Goal: Use online tool/utility: Utilize a website feature to perform a specific function

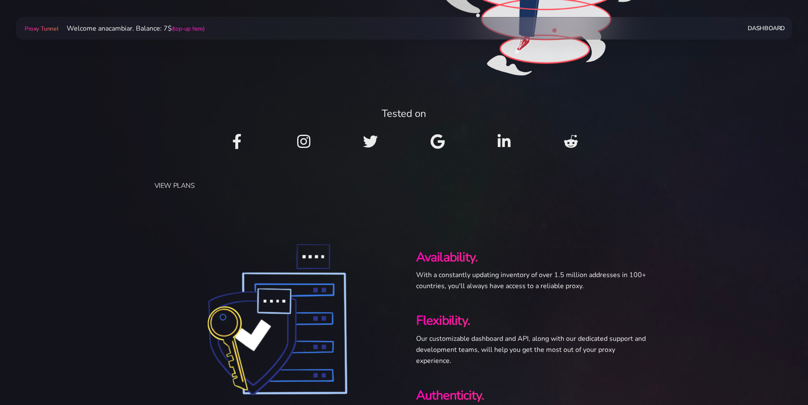
scroll to position [255, 0]
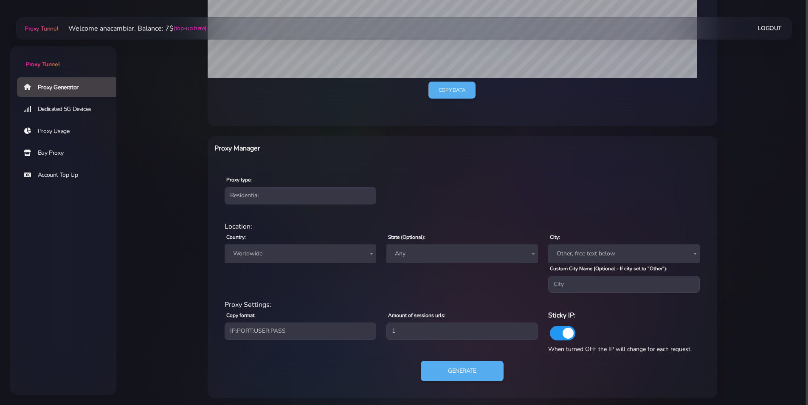
scroll to position [229, 0]
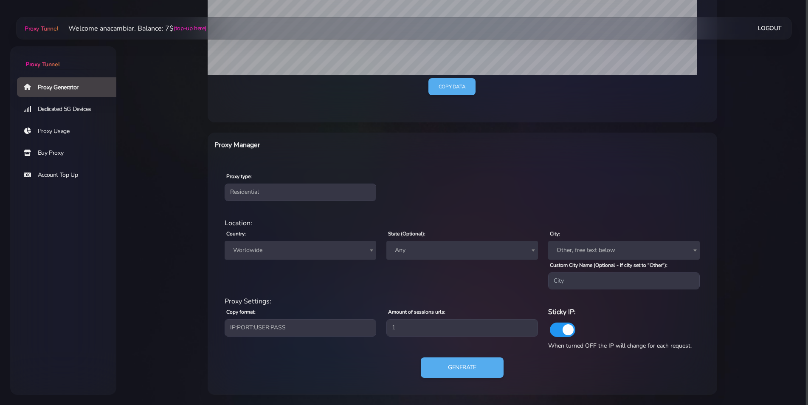
click at [246, 251] on span "Worldwide" at bounding box center [300, 250] width 141 height 12
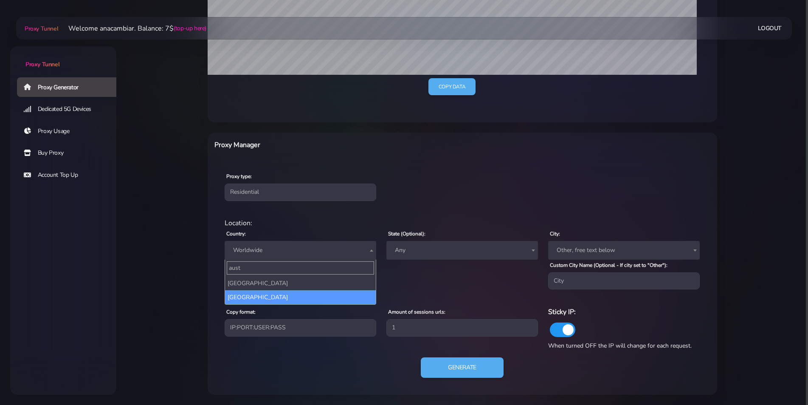
type input "aust"
select select "AU"
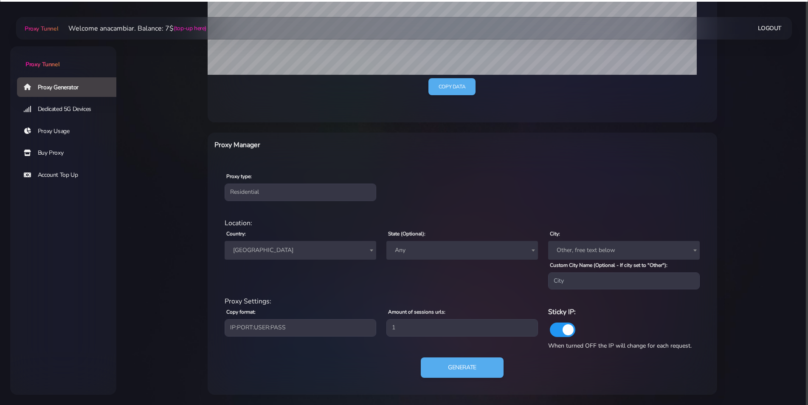
click at [416, 251] on span "Any" at bounding box center [462, 250] width 141 height 12
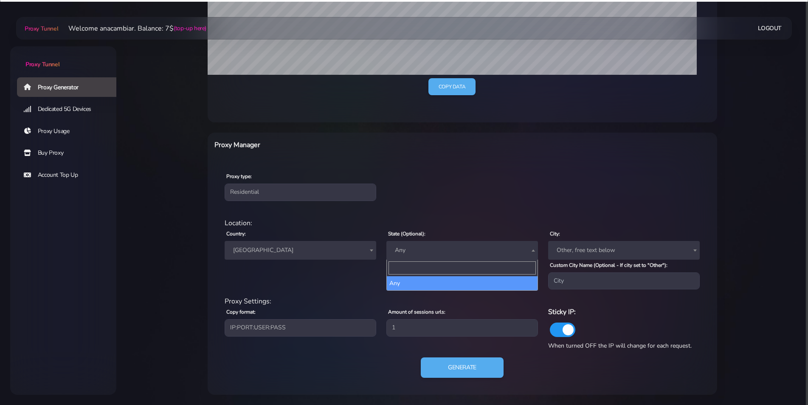
click at [416, 251] on span "Any" at bounding box center [462, 250] width 141 height 12
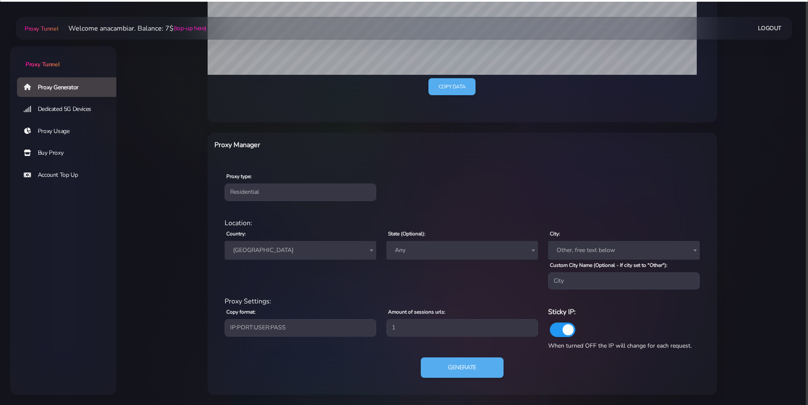
click at [574, 247] on span "Other, free text below" at bounding box center [624, 250] width 141 height 12
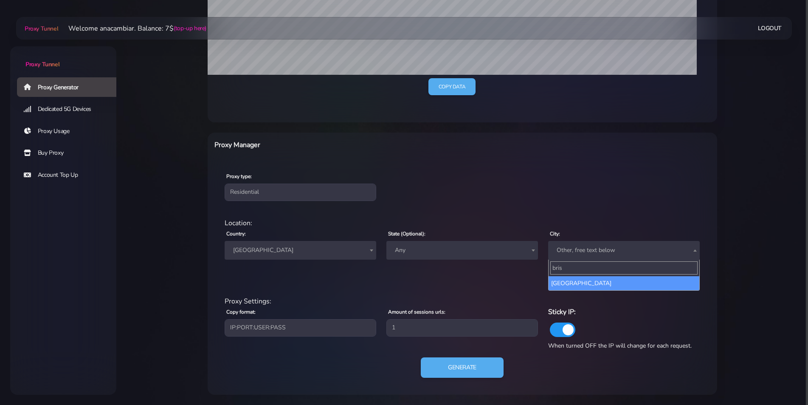
type input "bris"
select select "Brisbane"
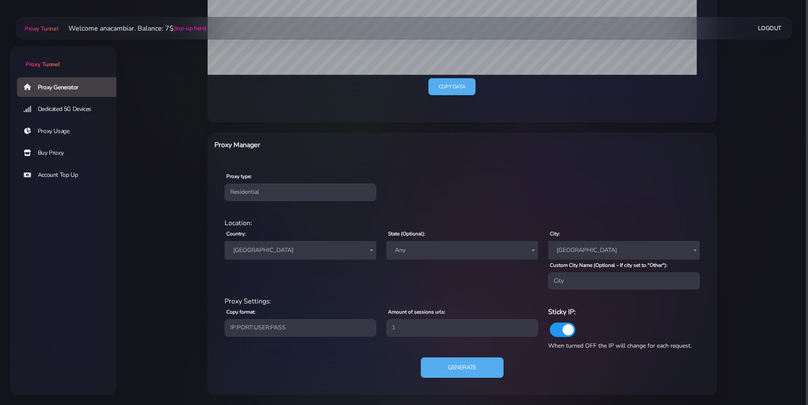
click at [450, 285] on div "State (Optional): Any Australian Capital Territory New South Wales Northern Ter…" at bounding box center [462, 258] width 162 height 61
click at [458, 371] on button "Generate" at bounding box center [462, 367] width 85 height 21
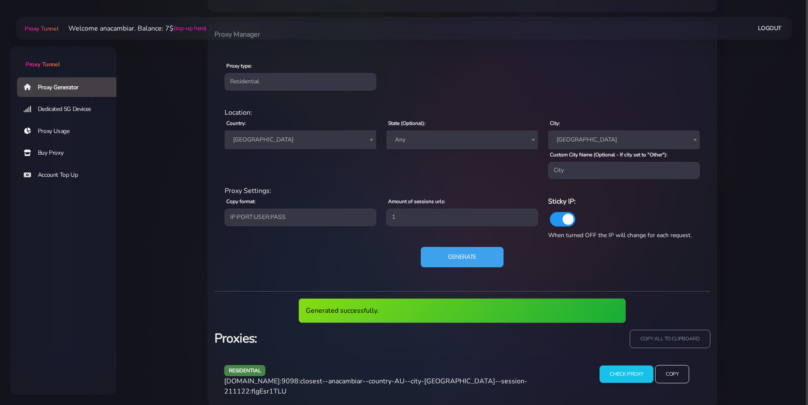
scroll to position [344, 0]
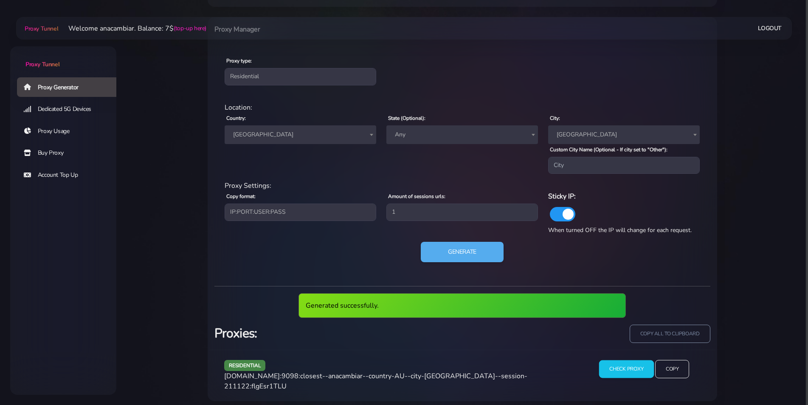
click at [613, 367] on input "Check Proxy" at bounding box center [626, 369] width 55 height 18
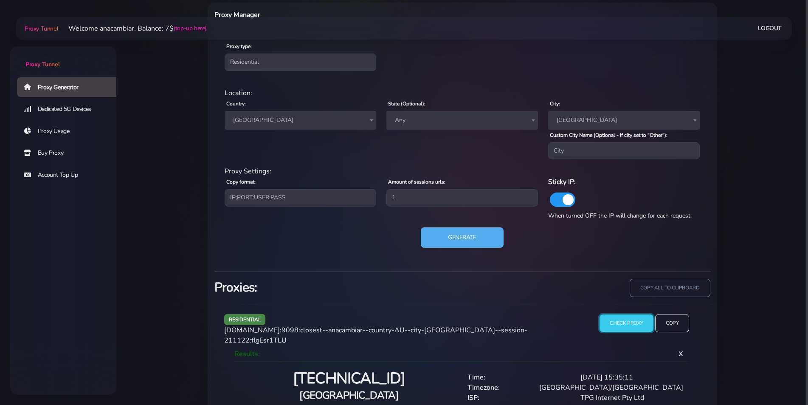
scroll to position [384, 0]
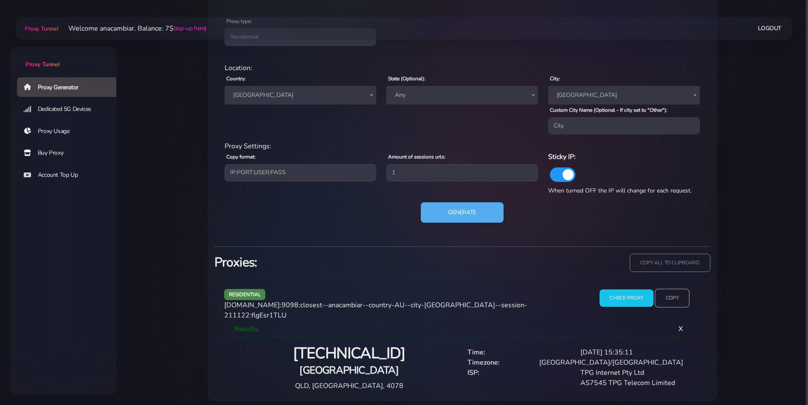
click at [667, 298] on input "Copy" at bounding box center [672, 298] width 35 height 19
